Goal: Task Accomplishment & Management: Manage account settings

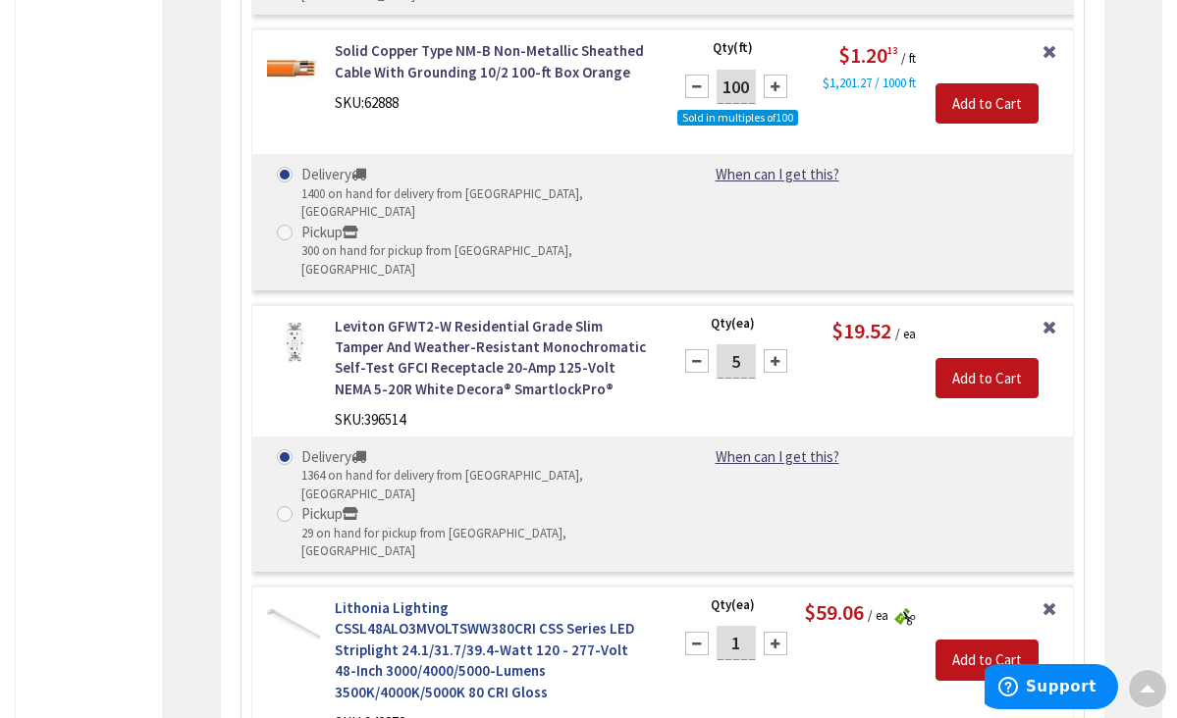
scroll to position [2649, 0]
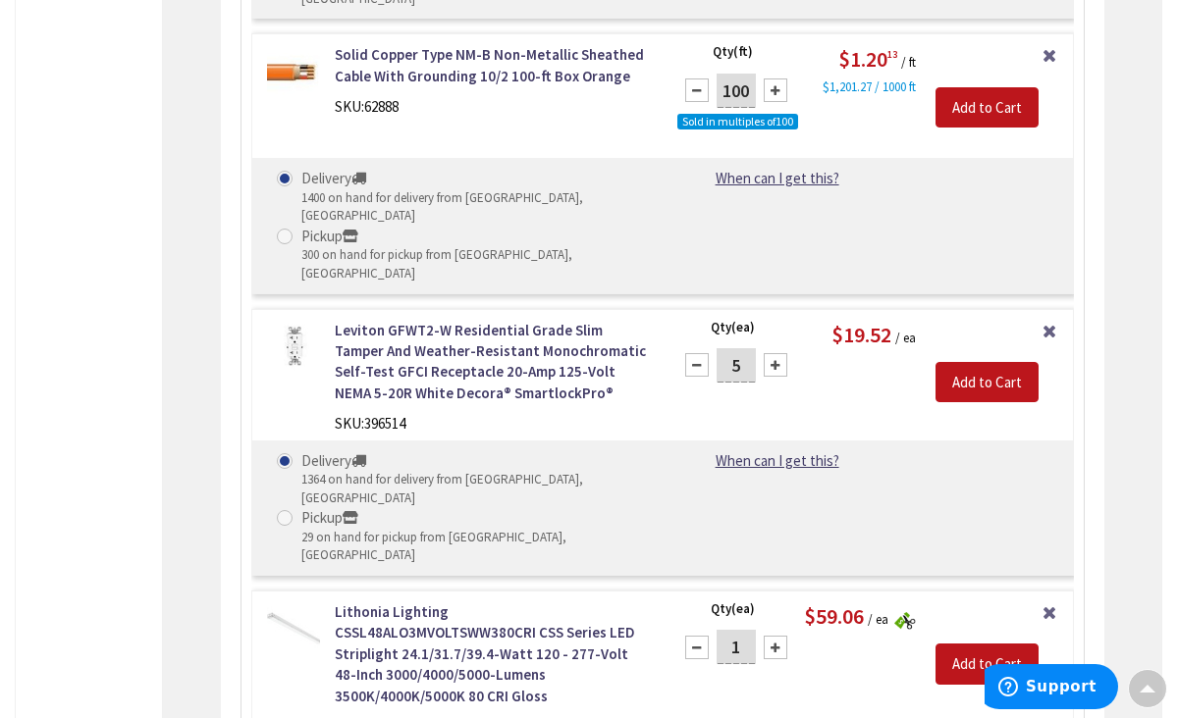
click at [779, 636] on div at bounding box center [776, 648] width 24 height 24
click at [778, 636] on div at bounding box center [776, 648] width 24 height 24
type input "3"
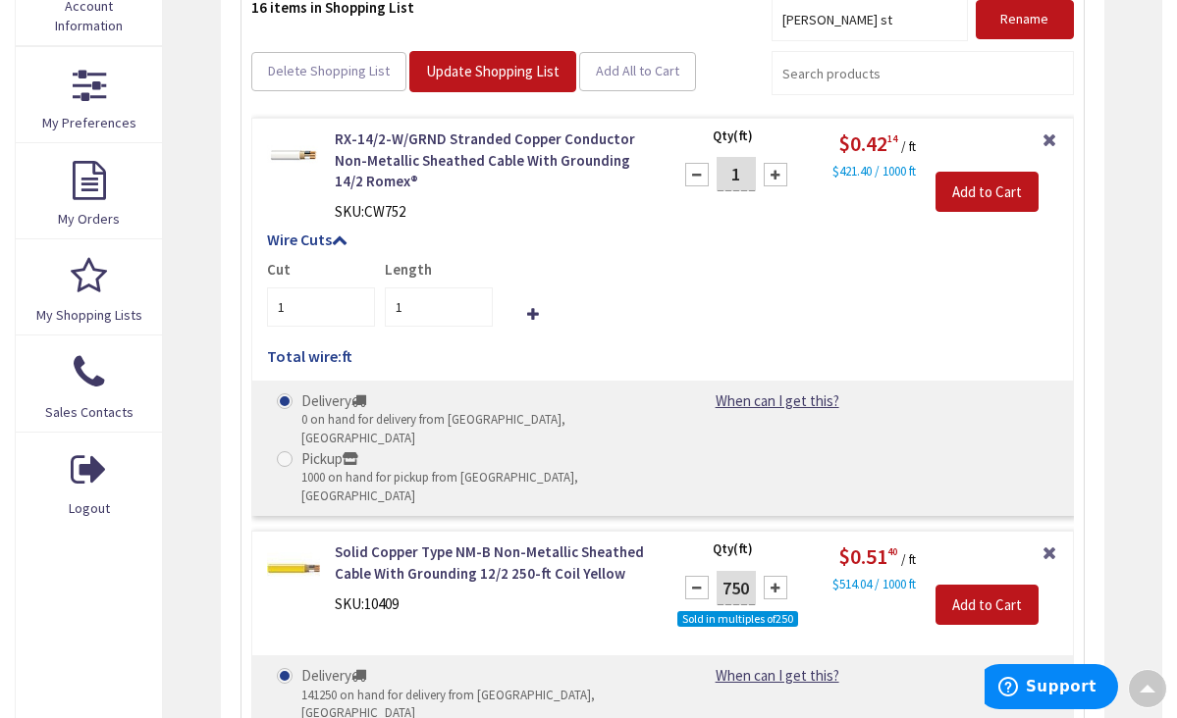
scroll to position [452, 0]
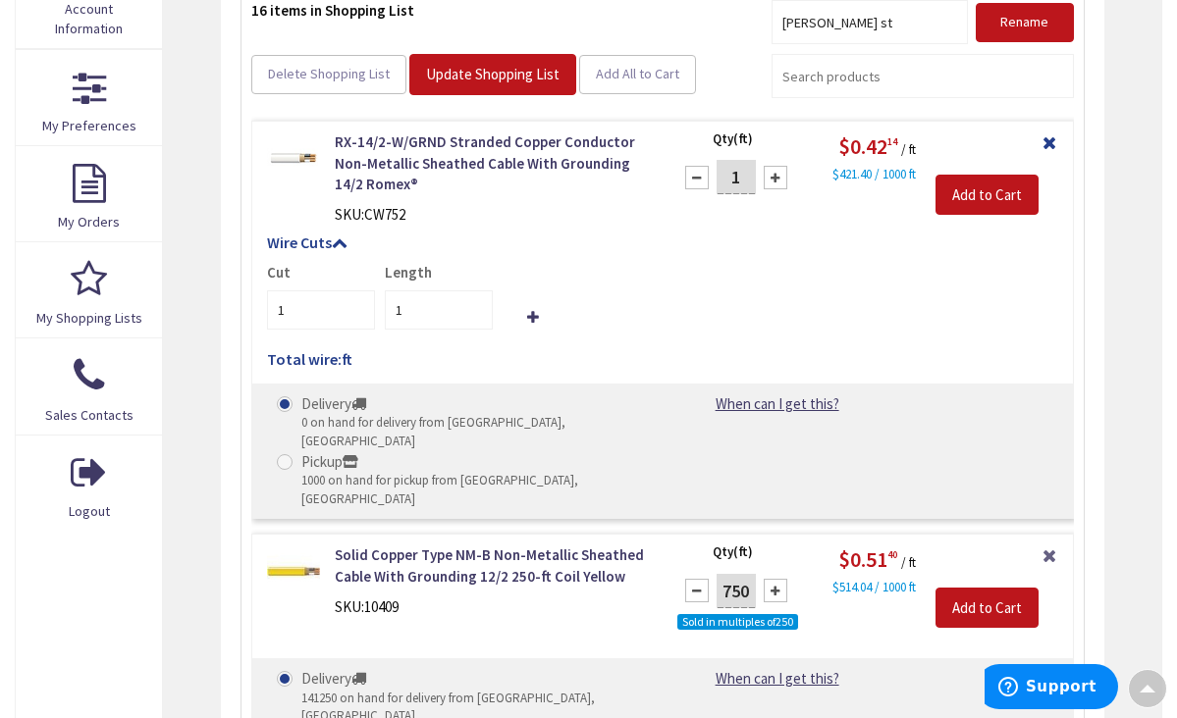
click at [1047, 141] on link "Remove Item" at bounding box center [1049, 141] width 18 height 18
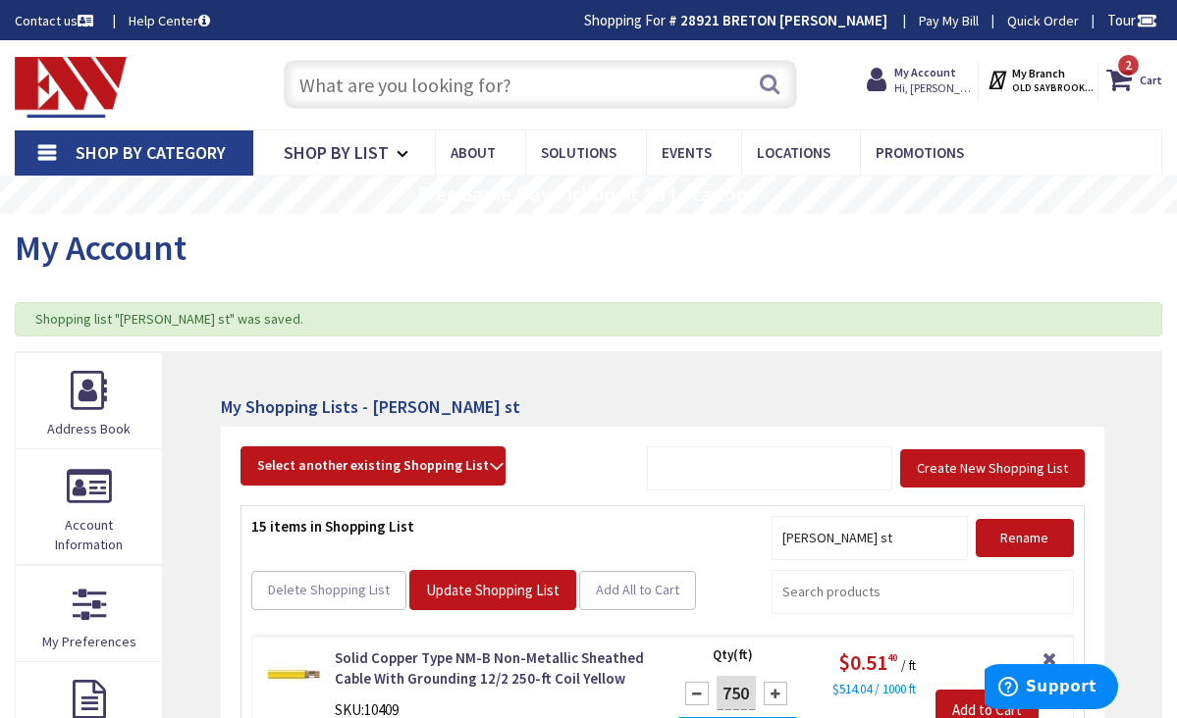
click at [410, 87] on input "text" at bounding box center [541, 84] width 514 height 49
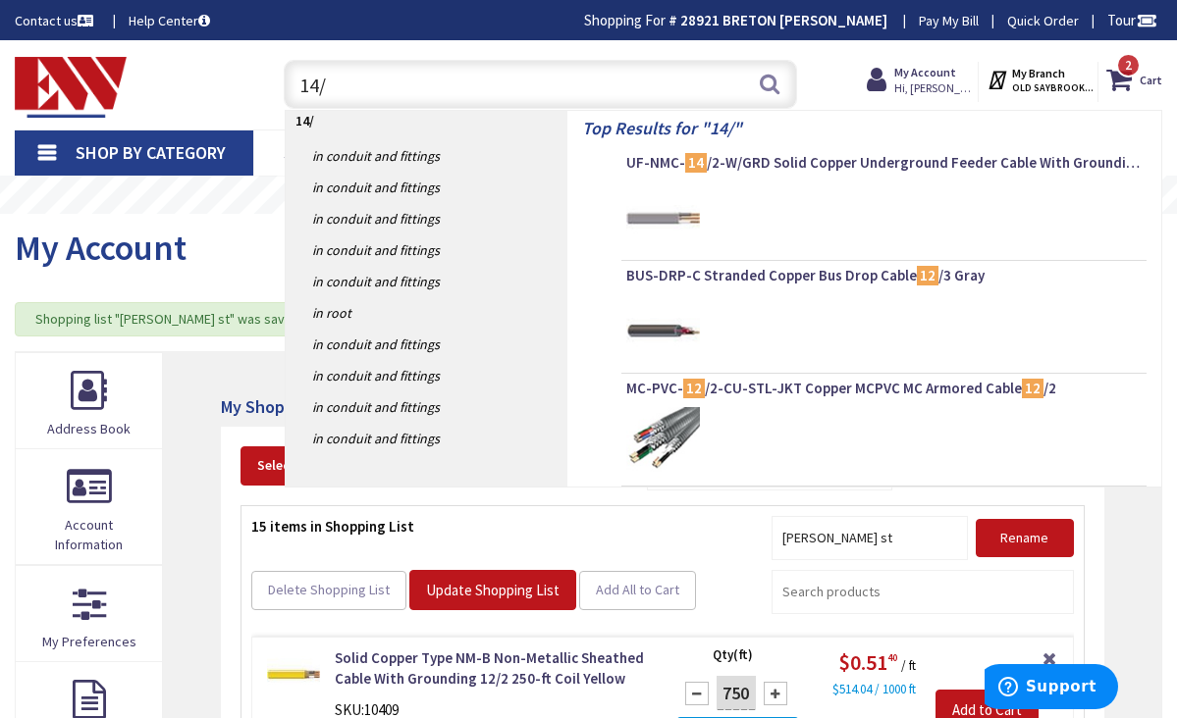
type input "14/2"
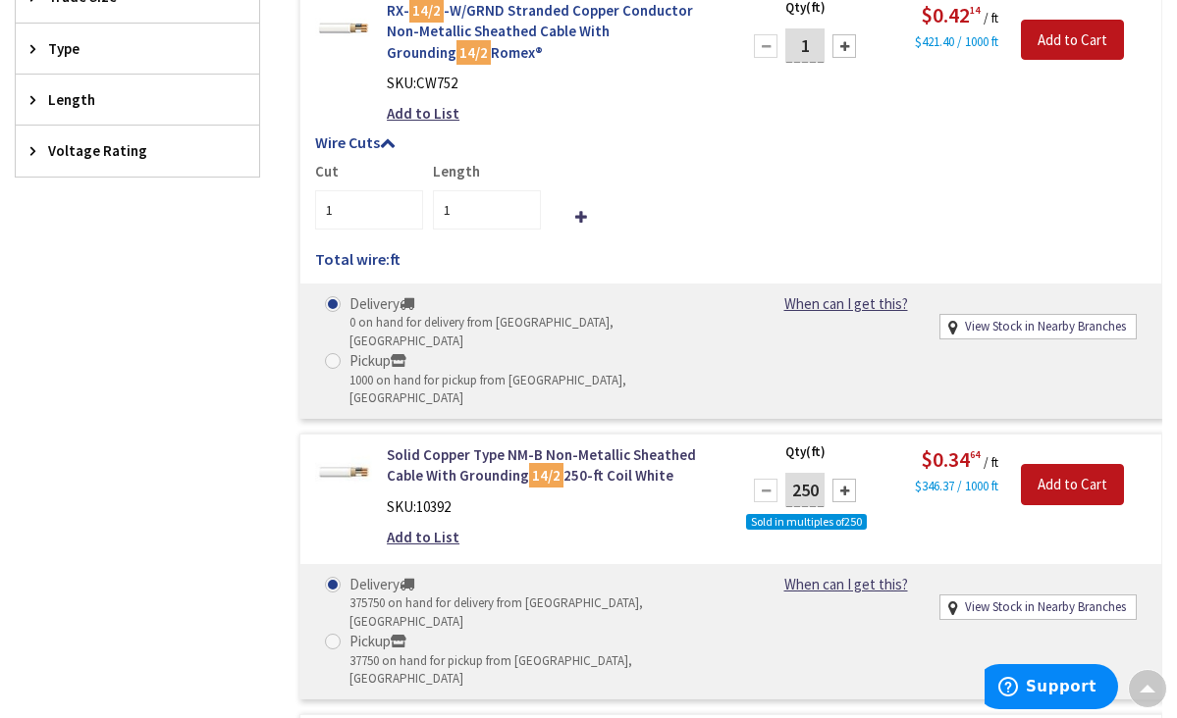
scroll to position [1111, 0]
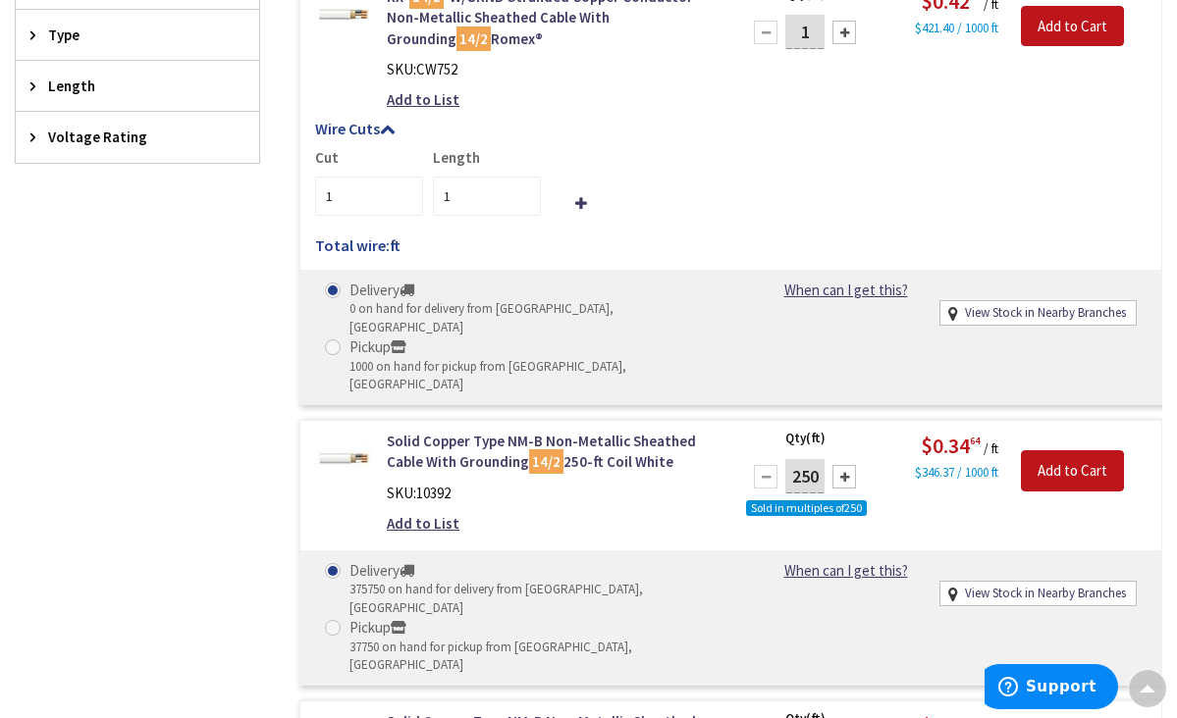
click at [842, 465] on div at bounding box center [844, 477] width 24 height 24
type input "500"
click at [336, 620] on span at bounding box center [333, 628] width 16 height 16
click at [336, 621] on input "Pickup 37750 on hand for pickup from [GEOGRAPHIC_DATA], [GEOGRAPHIC_DATA]" at bounding box center [336, 627] width 13 height 13
radio input "true"
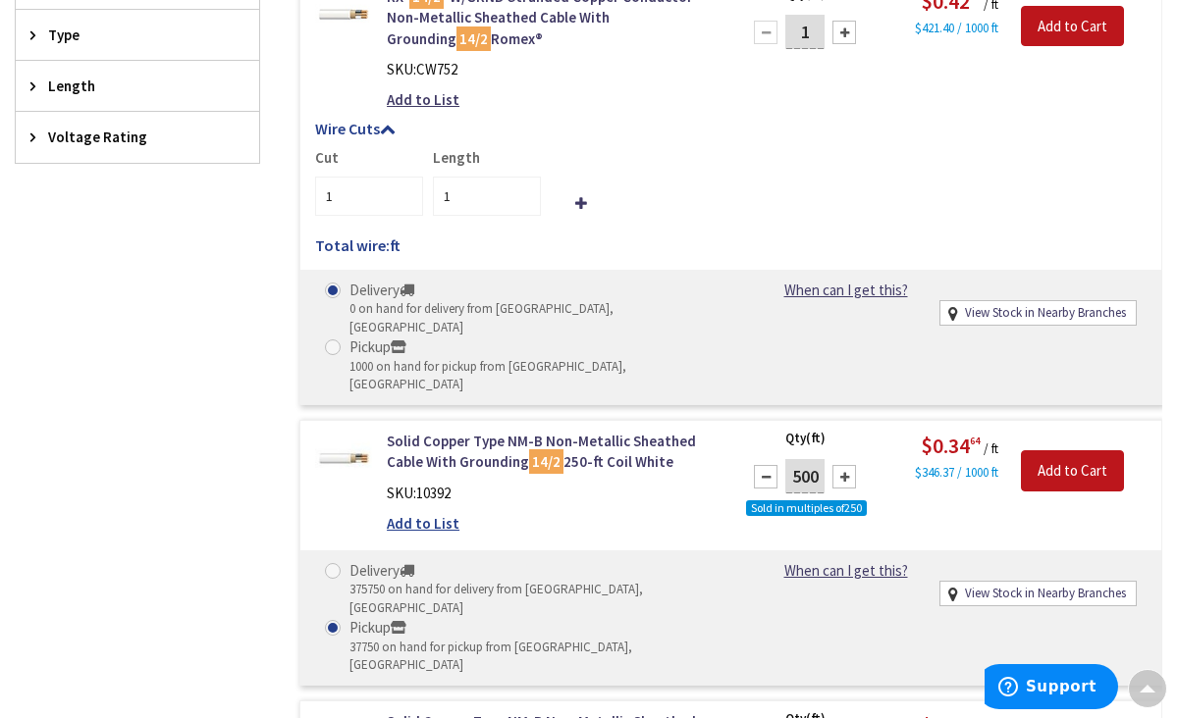
click at [443, 513] on link "Add to List" at bounding box center [423, 523] width 73 height 21
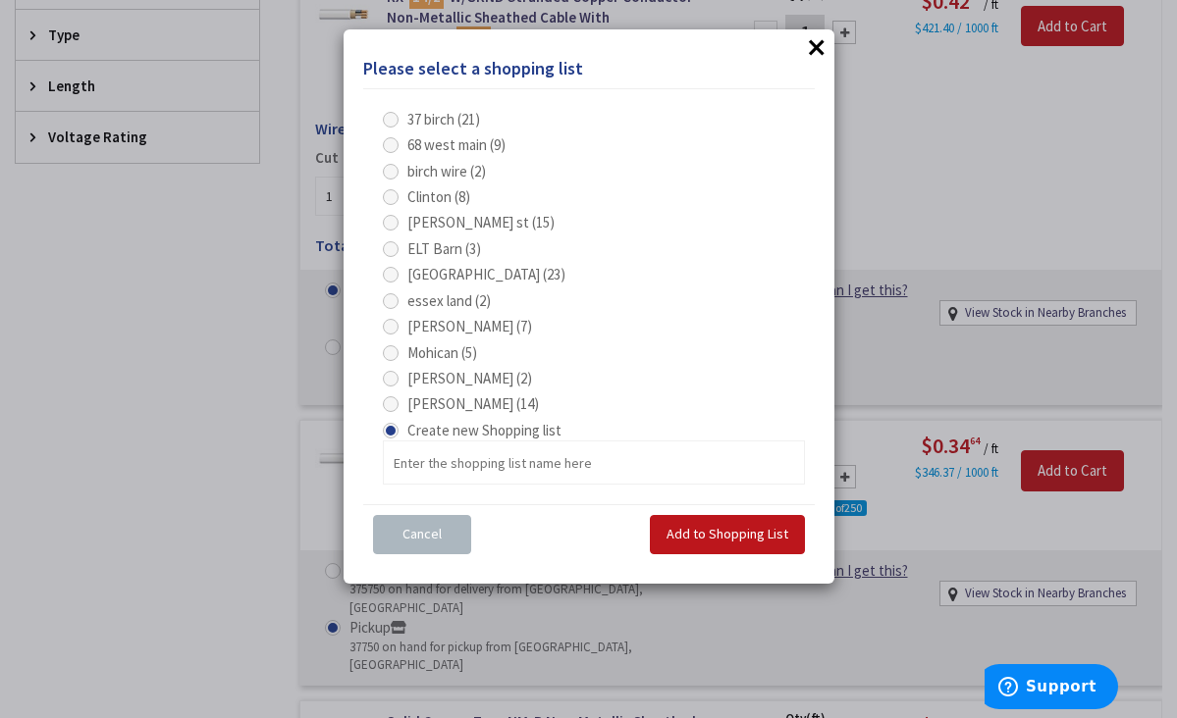
click at [392, 221] on span at bounding box center [391, 223] width 16 height 16
click at [392, 221] on st "[PERSON_NAME] st (15)" at bounding box center [394, 222] width 13 height 13
radio st "true"
click at [734, 515] on button "Add to Shopping List" at bounding box center [727, 534] width 155 height 39
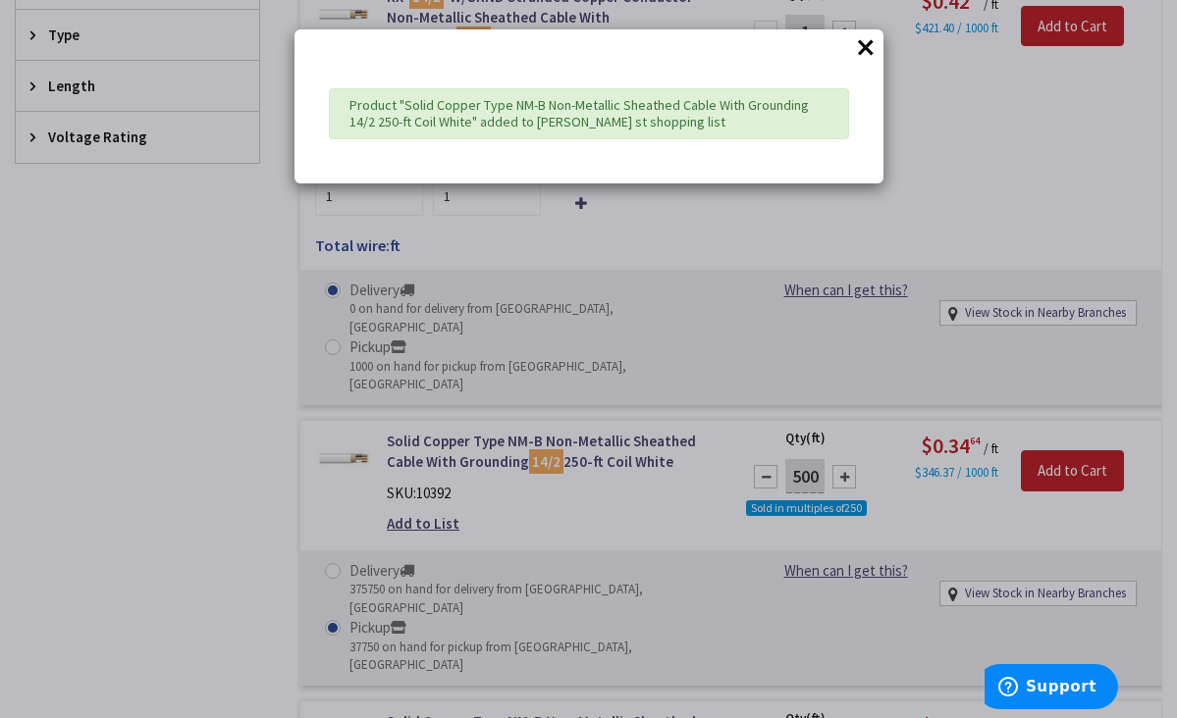
click at [867, 44] on button "×" at bounding box center [865, 46] width 29 height 29
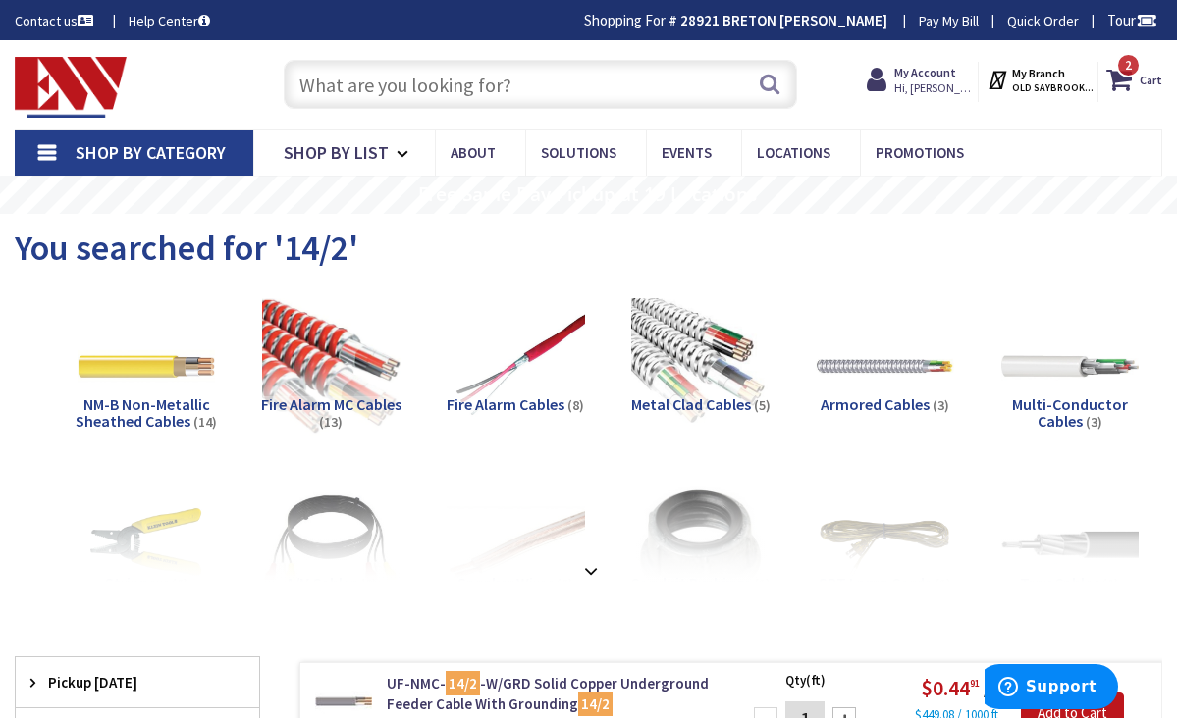
scroll to position [0, 0]
click at [466, 80] on input "text" at bounding box center [541, 84] width 514 height 49
drag, startPoint x: 477, startPoint y: 73, endPoint x: 484, endPoint y: 54, distance: 19.9
click at [484, 54] on div "Search" at bounding box center [536, 83] width 524 height 63
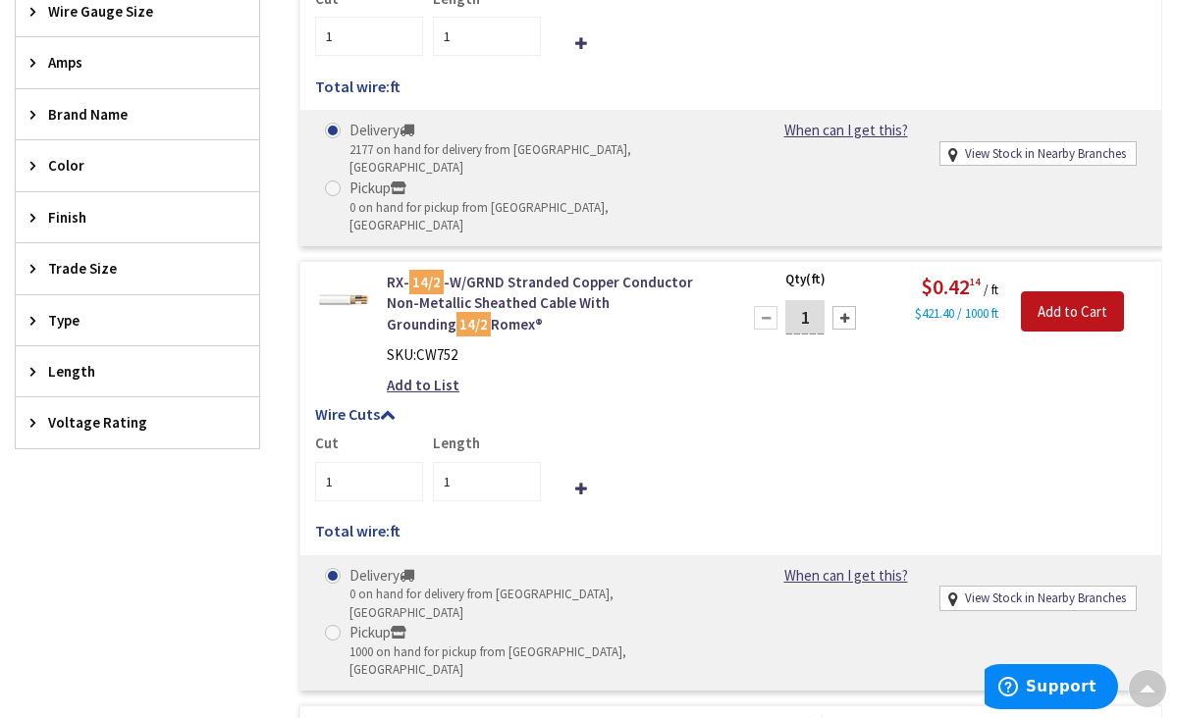
scroll to position [827, 0]
